Goal: Information Seeking & Learning: Learn about a topic

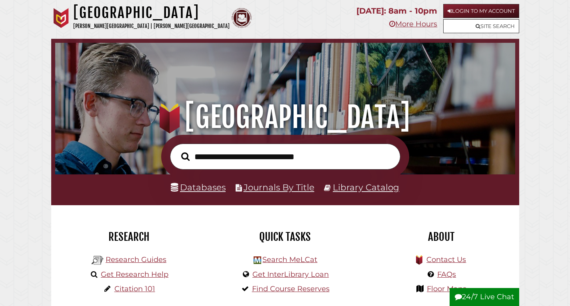
scroll to position [152, 456]
paste input "**********"
type input "**********"
click at [177, 150] on button "Search" at bounding box center [185, 156] width 16 height 13
